Goal: Task Accomplishment & Management: Complete application form

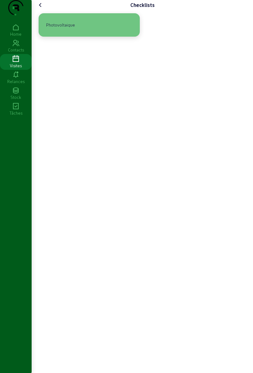
click at [108, 32] on div "Photovoltaique" at bounding box center [89, 24] width 91 height 13
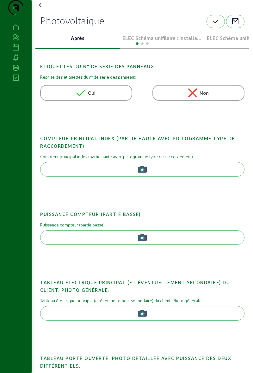
click at [154, 47] on div at bounding box center [142, 43] width 214 height 8
click at [161, 42] on p "ELEC Schéma unifilaire : Installation 1" at bounding box center [161, 38] width 79 height 8
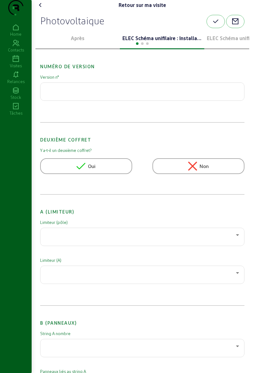
click at [157, 42] on p "ELEC Schéma unifilaire : Installation 1" at bounding box center [161, 38] width 79 height 8
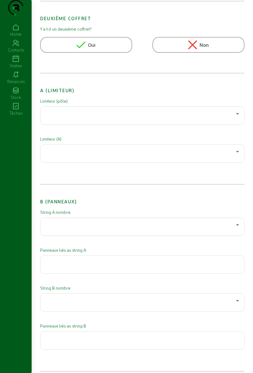
scroll to position [125, 0]
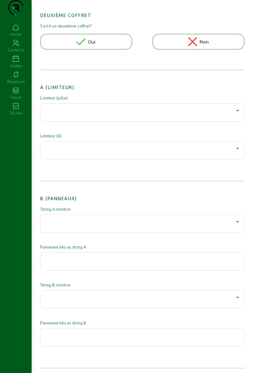
click at [110, 114] on div at bounding box center [141, 111] width 190 height 8
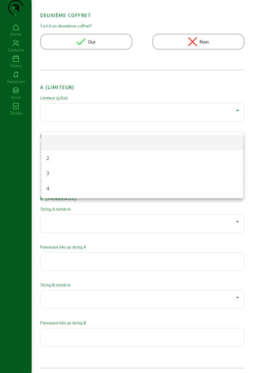
click at [63, 159] on mat-option "2" at bounding box center [142, 158] width 202 height 15
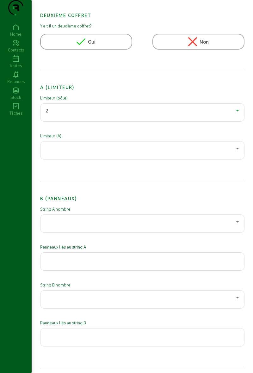
click at [72, 152] on div at bounding box center [141, 149] width 190 height 8
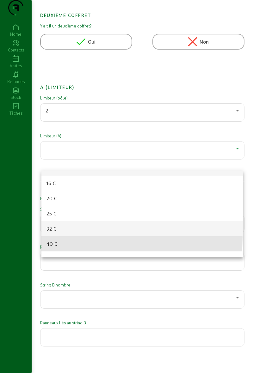
scroll to position [17, 0]
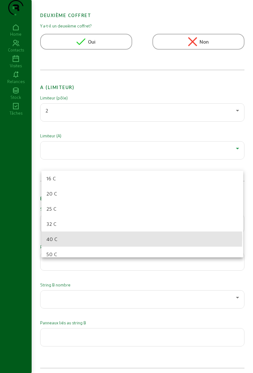
click at [59, 238] on mat-option "40 C" at bounding box center [142, 239] width 202 height 15
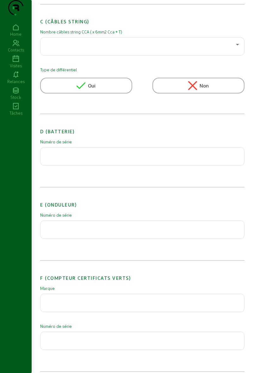
scroll to position [494, 0]
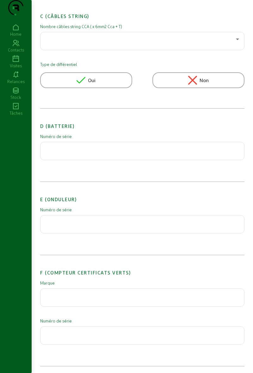
click at [82, 226] on input "text" at bounding box center [143, 223] width 194 height 8
click at [121, 226] on input "text" at bounding box center [143, 223] width 194 height 8
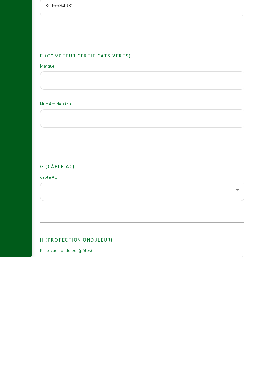
type input "3016684931"
click at [128, 317] on div at bounding box center [143, 308] width 194 height 18
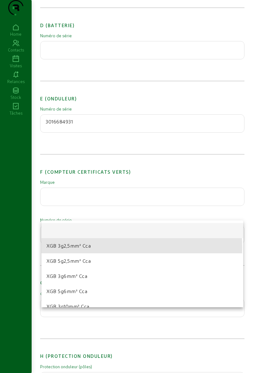
click at [94, 248] on mat-option "XGB 3g2,5mm² Cca" at bounding box center [142, 245] width 202 height 15
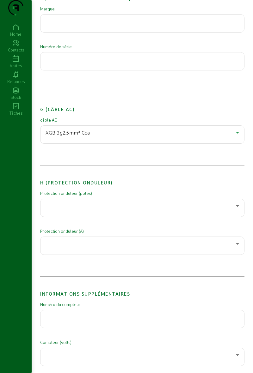
scroll to position [772, 0]
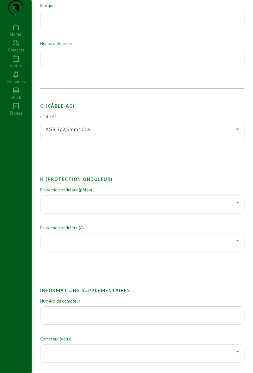
click at [112, 213] on div at bounding box center [143, 205] width 194 height 18
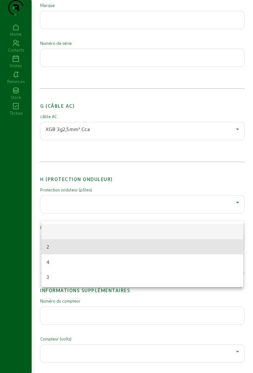
click at [75, 247] on mat-option "2" at bounding box center [142, 246] width 202 height 15
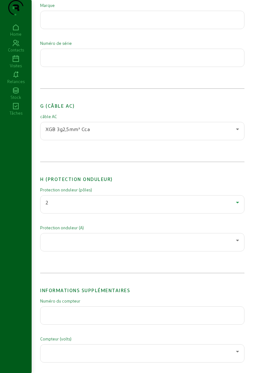
click at [77, 244] on div at bounding box center [141, 241] width 190 height 8
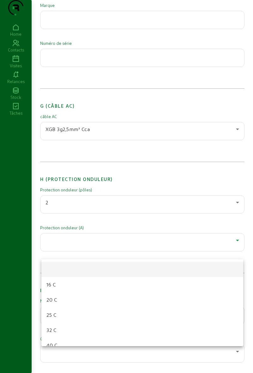
click at [65, 299] on mat-option "20 C" at bounding box center [142, 300] width 202 height 15
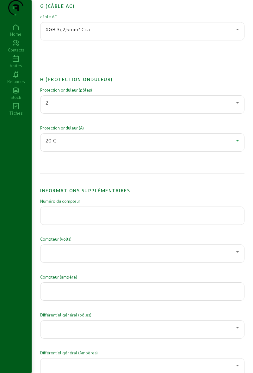
scroll to position [879, 0]
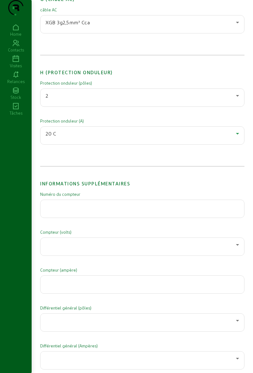
click at [100, 211] on input "text" at bounding box center [143, 207] width 194 height 8
click at [146, 211] on input "text" at bounding box center [143, 207] width 194 height 8
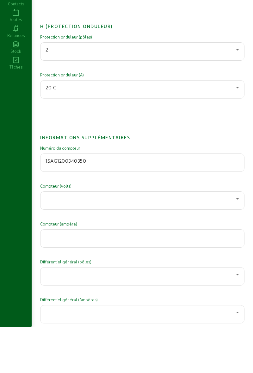
type input "1SAG1200340350"
click at [157, 208] on div "1SAG1200340350" at bounding box center [143, 209] width 194 height 18
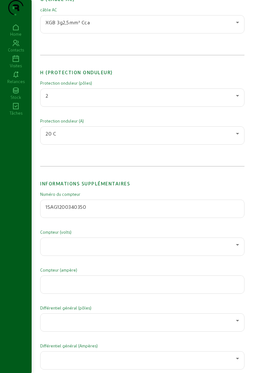
click at [131, 249] on div at bounding box center [141, 245] width 190 height 8
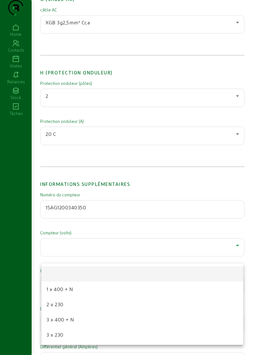
click at [77, 307] on mat-option "2 x 230" at bounding box center [142, 303] width 202 height 15
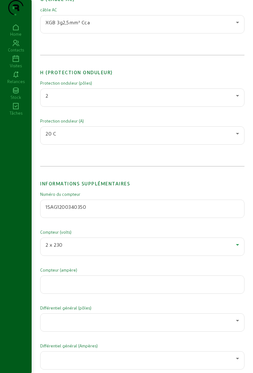
click at [91, 287] on input "number" at bounding box center [143, 283] width 194 height 8
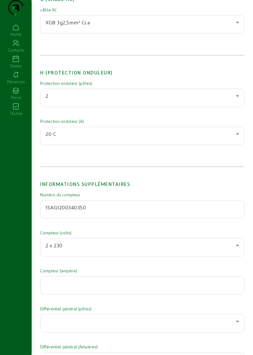
click at [144, 287] on input "number" at bounding box center [143, 283] width 194 height 8
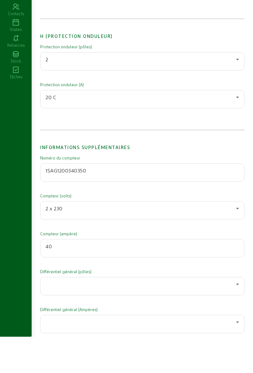
type input "40"
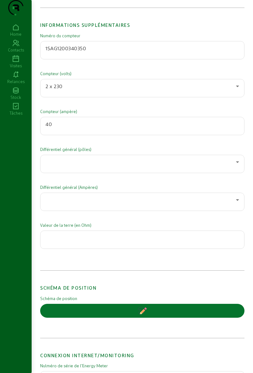
click at [215, 166] on div at bounding box center [141, 162] width 190 height 8
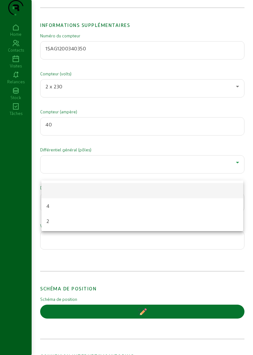
click at [69, 218] on mat-option "2" at bounding box center [142, 220] width 202 height 15
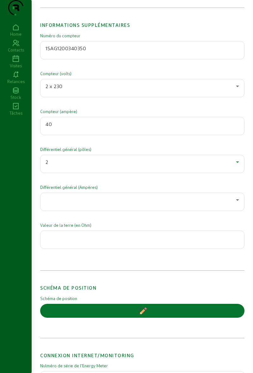
click at [90, 204] on div at bounding box center [141, 200] width 190 height 8
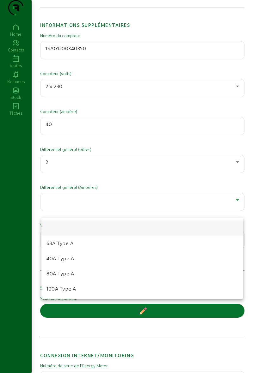
click at [74, 241] on mat-option "63A Type A" at bounding box center [142, 243] width 202 height 15
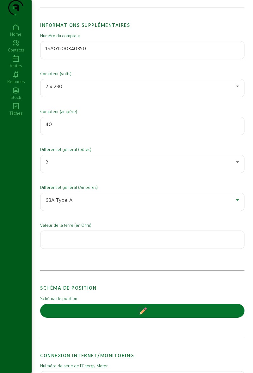
click at [90, 242] on input "number" at bounding box center [143, 238] width 194 height 8
click at [133, 242] on input "number" at bounding box center [143, 238] width 194 height 8
type input "1"
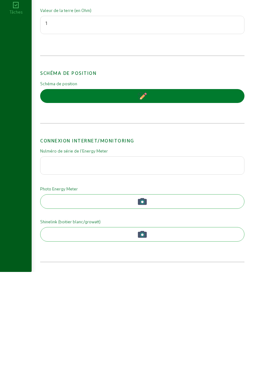
click at [179, 202] on button "button" at bounding box center [142, 197] width 204 height 14
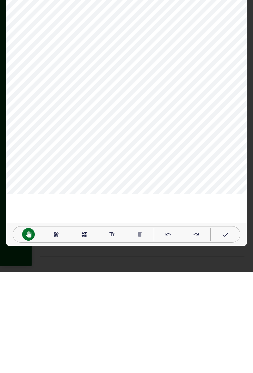
scroll to position [0, 0]
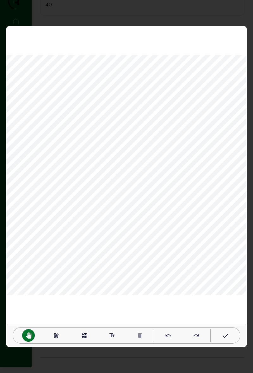
click at [56, 332] on div "draw" at bounding box center [56, 336] width 13 height 13
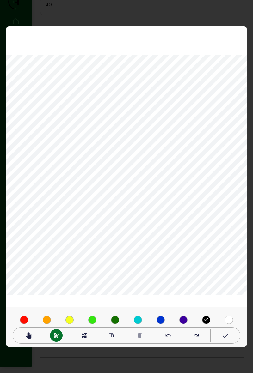
click at [207, 320] on mat-icon "done" at bounding box center [206, 320] width 6 height 6
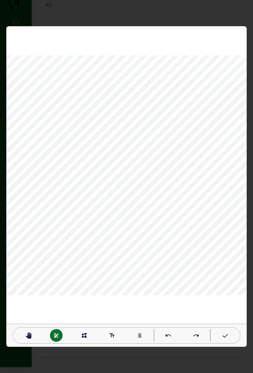
click at [113, 337] on mat-icon "text_fields" at bounding box center [112, 336] width 6 height 6
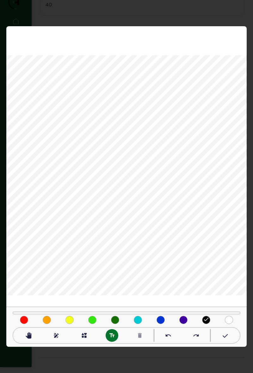
click at [212, 317] on div "done" at bounding box center [206, 320] width 23 height 10
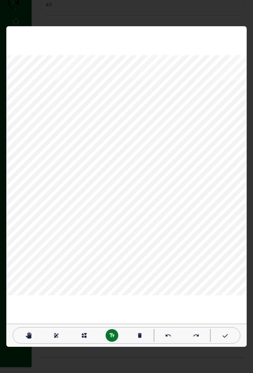
click at [197, 333] on mat-icon "redo" at bounding box center [196, 336] width 6 height 6
click at [195, 335] on mat-icon "redo" at bounding box center [196, 336] width 6 height 6
click at [169, 336] on mat-icon "undo" at bounding box center [168, 336] width 6 height 6
click at [110, 338] on mat-icon "text_fields" at bounding box center [112, 336] width 6 height 6
type textarea "T"
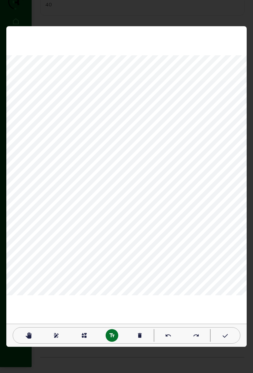
scroll to position [1, 1]
type textarea "onduleur tgbt grd"
click at [172, 335] on div "undo" at bounding box center [168, 336] width 13 height 13
type textarea "T"
type textarea "garage"
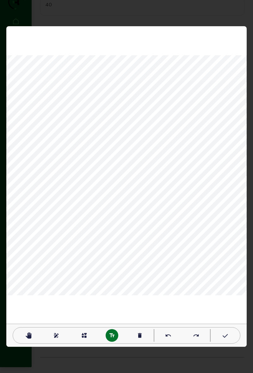
type textarea "Garage"
click at [225, 333] on icon at bounding box center [224, 337] width 6 height 8
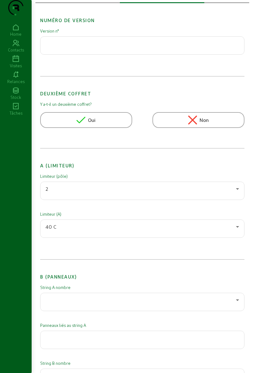
scroll to position [0, 0]
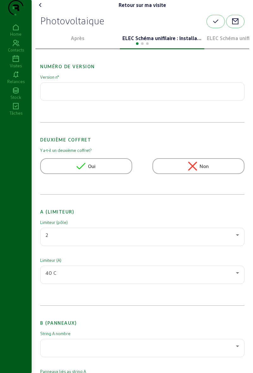
click at [215, 25] on icon "button" at bounding box center [216, 22] width 8 height 8
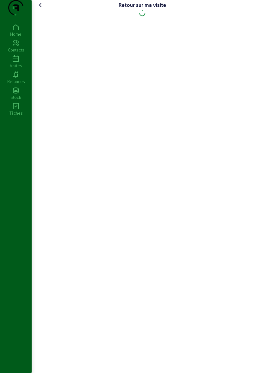
click at [42, 9] on icon at bounding box center [41, 5] width 8 height 8
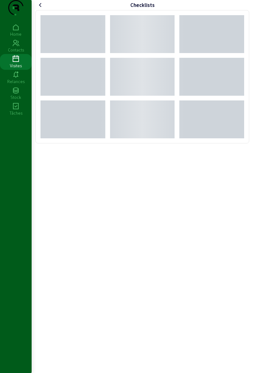
click at [179, 231] on div "Checklists" at bounding box center [142, 186] width 221 height 373
click at [39, 12] on div "Checklists" at bounding box center [142, 75] width 221 height 151
click at [43, 9] on icon at bounding box center [41, 5] width 8 height 8
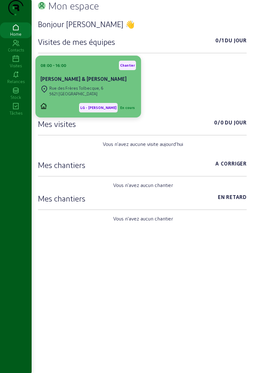
click at [61, 82] on cam-card-title "[PERSON_NAME] & [PERSON_NAME]" at bounding box center [83, 79] width 86 height 6
click at [125, 83] on div "[PERSON_NAME] & [PERSON_NAME]" at bounding box center [88, 79] width 96 height 8
click at [120, 98] on div "[STREET_ADDRESS]" at bounding box center [88, 91] width 96 height 14
click at [110, 98] on div "[STREET_ADDRESS]" at bounding box center [88, 91] width 96 height 14
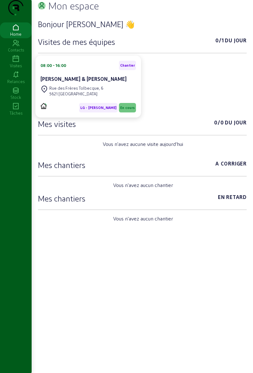
click at [19, 63] on icon at bounding box center [16, 59] width 32 height 8
click at [19, 69] on div "Visites" at bounding box center [16, 66] width 32 height 6
